Goal: Task Accomplishment & Management: Manage account settings

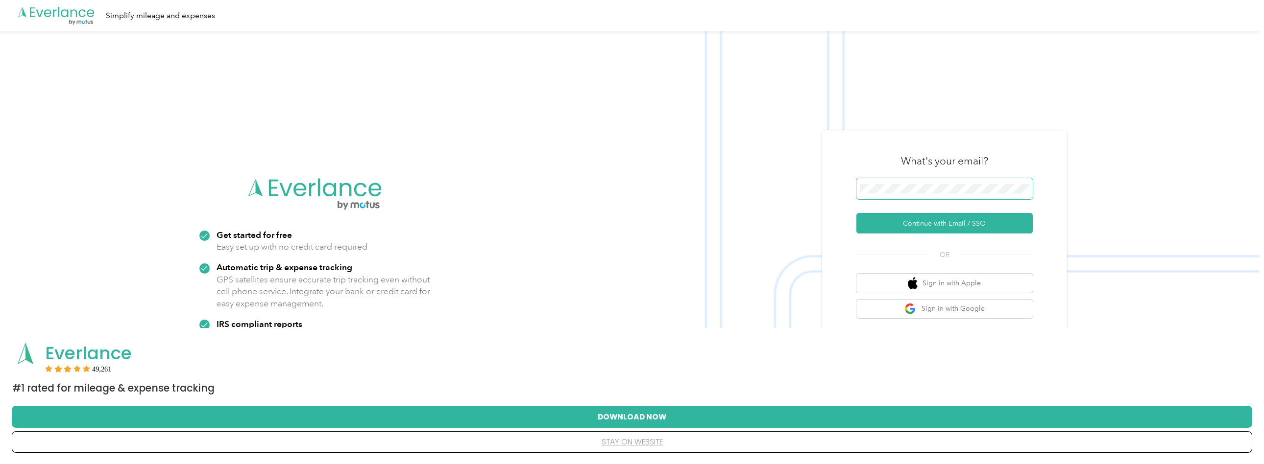
click at [933, 200] on span at bounding box center [944, 189] width 176 height 22
click at [642, 446] on button "stay on website" at bounding box center [631, 442] width 1209 height 21
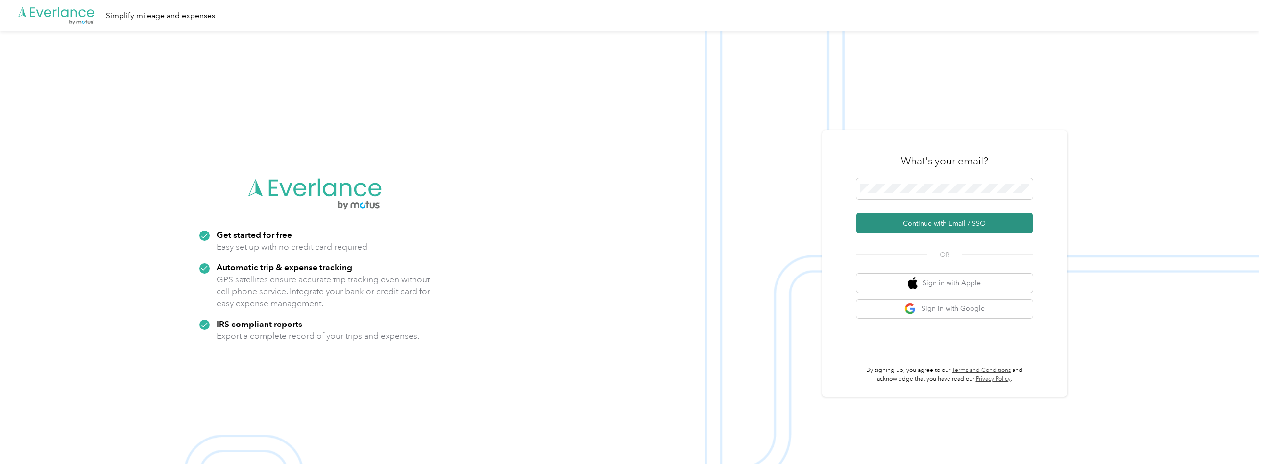
click at [924, 234] on button "Continue with Email / SSO" at bounding box center [944, 223] width 176 height 21
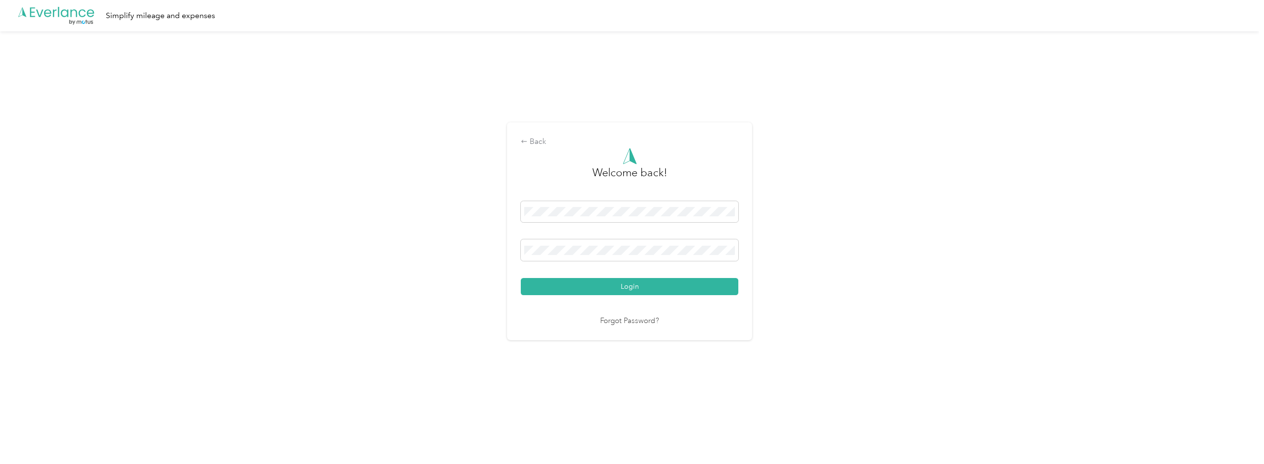
click at [632, 295] on button "Login" at bounding box center [629, 286] width 217 height 17
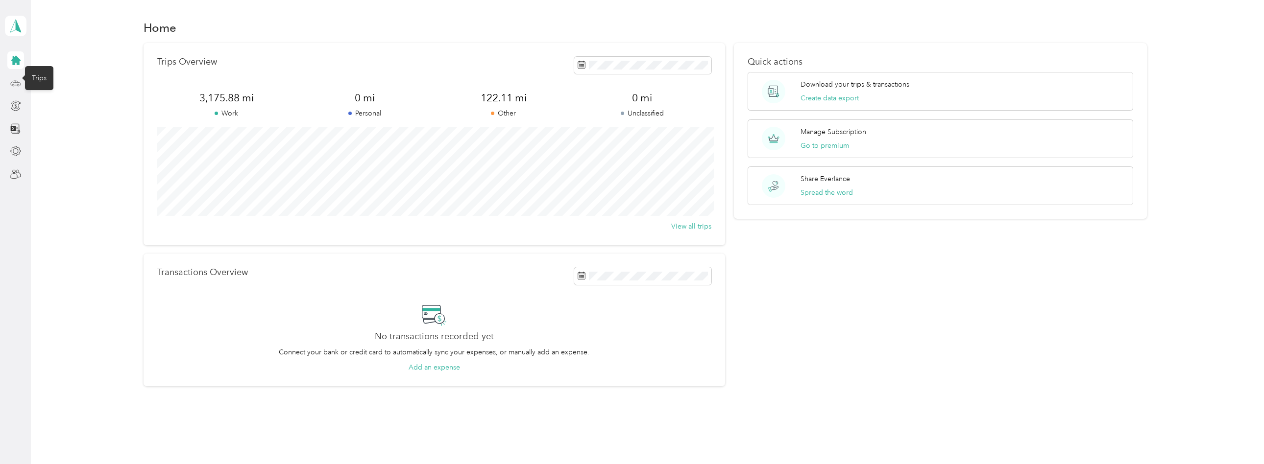
click at [13, 82] on icon at bounding box center [15, 83] width 11 height 11
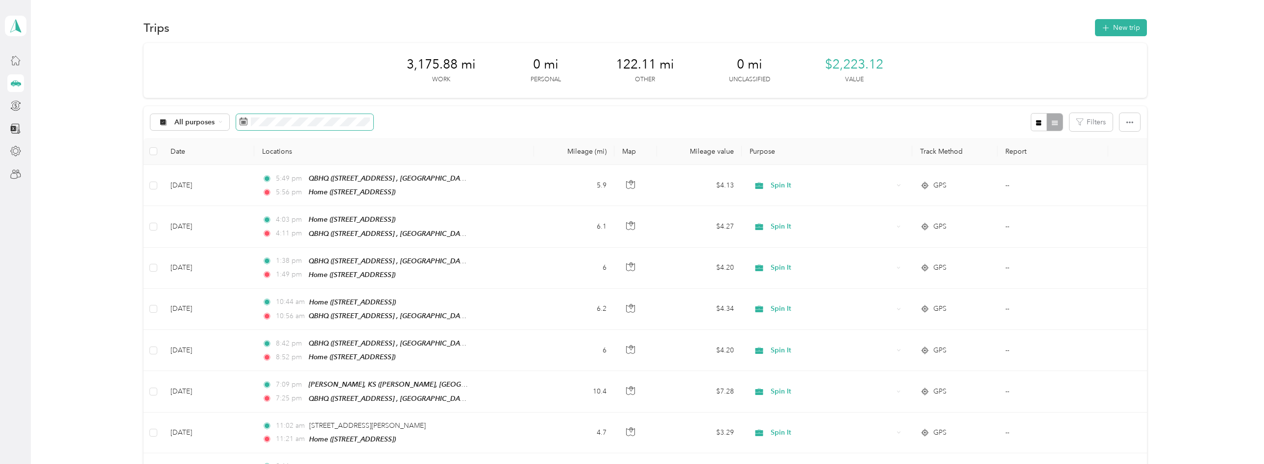
click at [314, 130] on span at bounding box center [304, 122] width 137 height 17
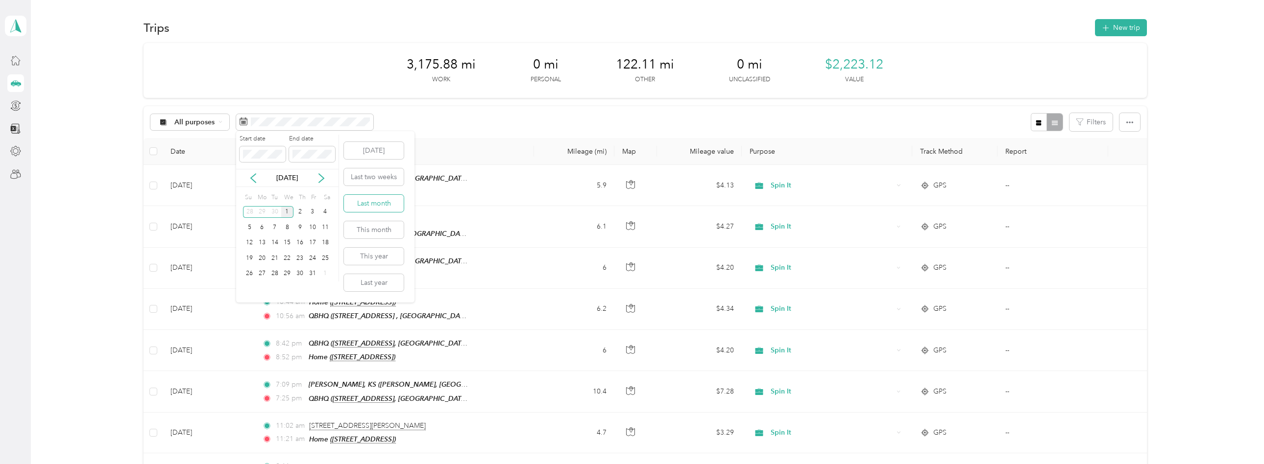
click at [374, 208] on button "Last month" at bounding box center [374, 203] width 60 height 17
